Goal: Transaction & Acquisition: Purchase product/service

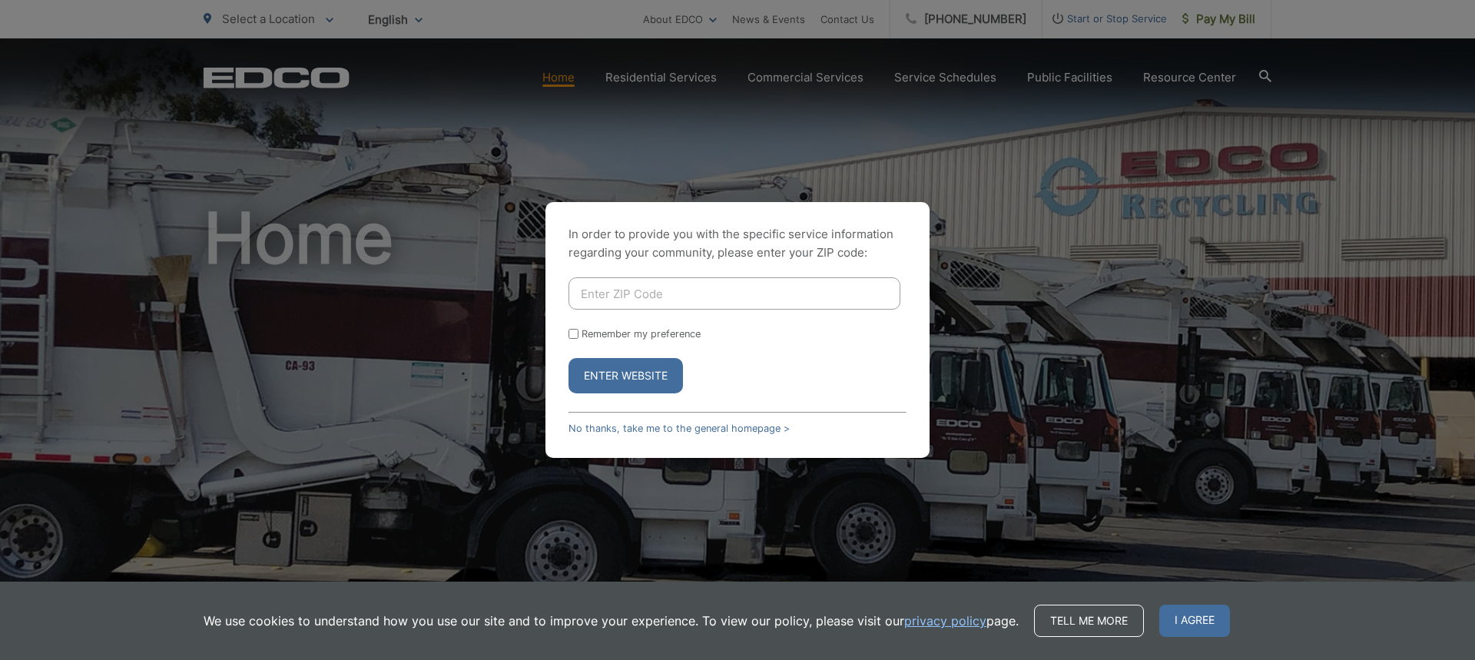
click at [1229, 14] on div "In order to provide you with the specific service information regarding your co…" at bounding box center [737, 330] width 1475 height 660
click at [639, 377] on button "Enter Website" at bounding box center [626, 375] width 114 height 35
click at [741, 428] on link "No thanks, take me to the general homepage >" at bounding box center [679, 429] width 221 height 12
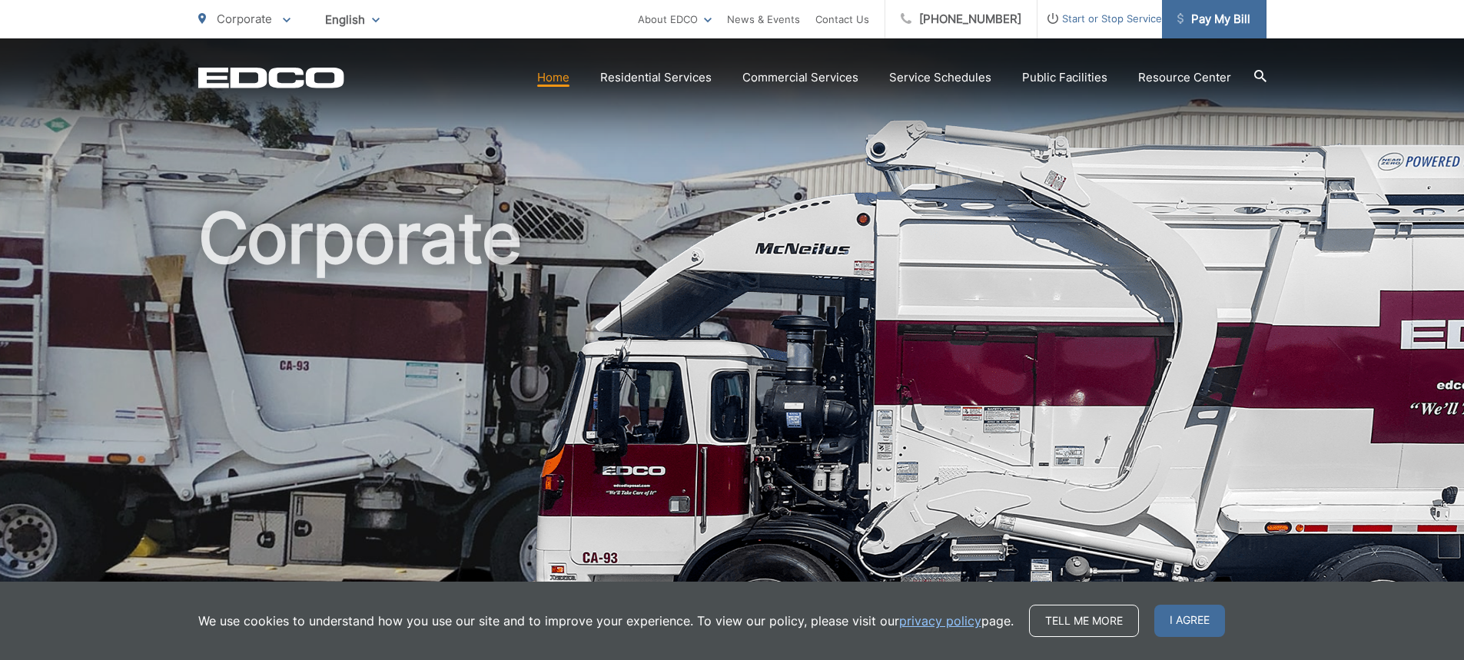
click at [1225, 14] on span "Pay My Bill" at bounding box center [1213, 19] width 73 height 18
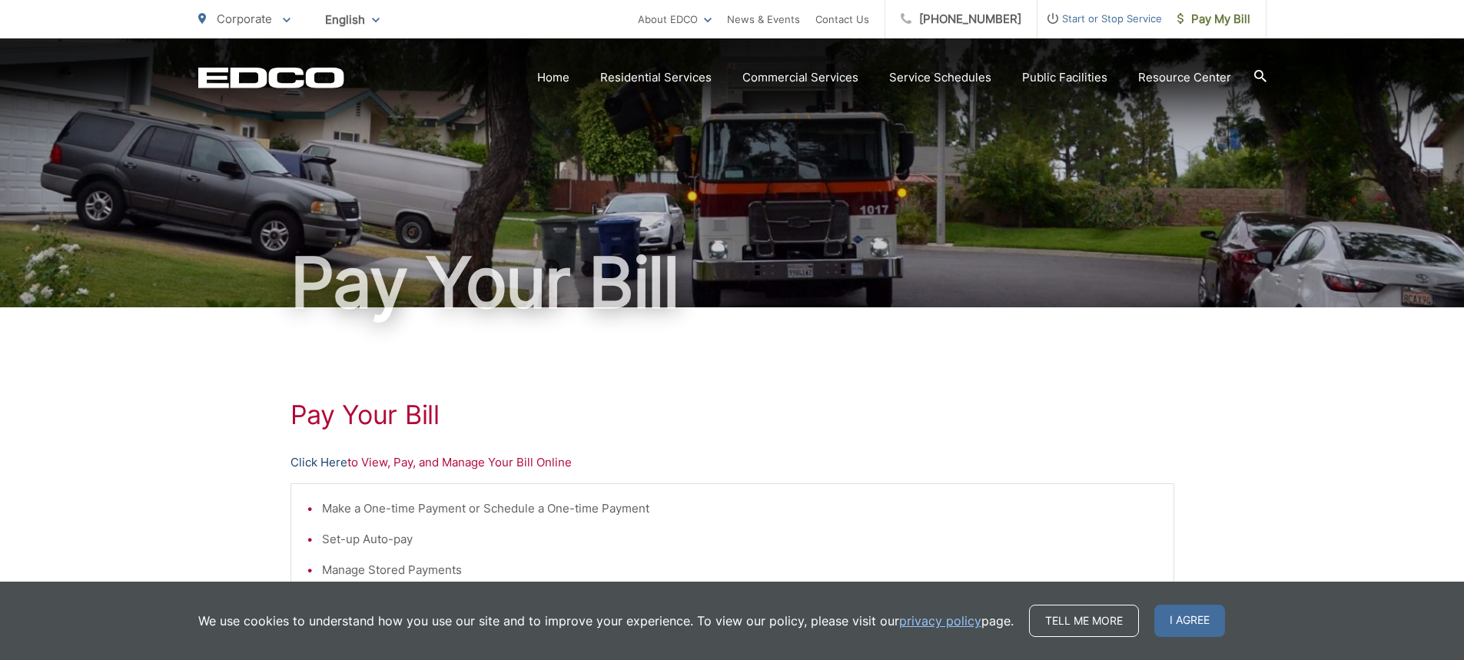
click at [323, 463] on link "Click Here" at bounding box center [318, 462] width 57 height 18
